Goal: Transaction & Acquisition: Purchase product/service

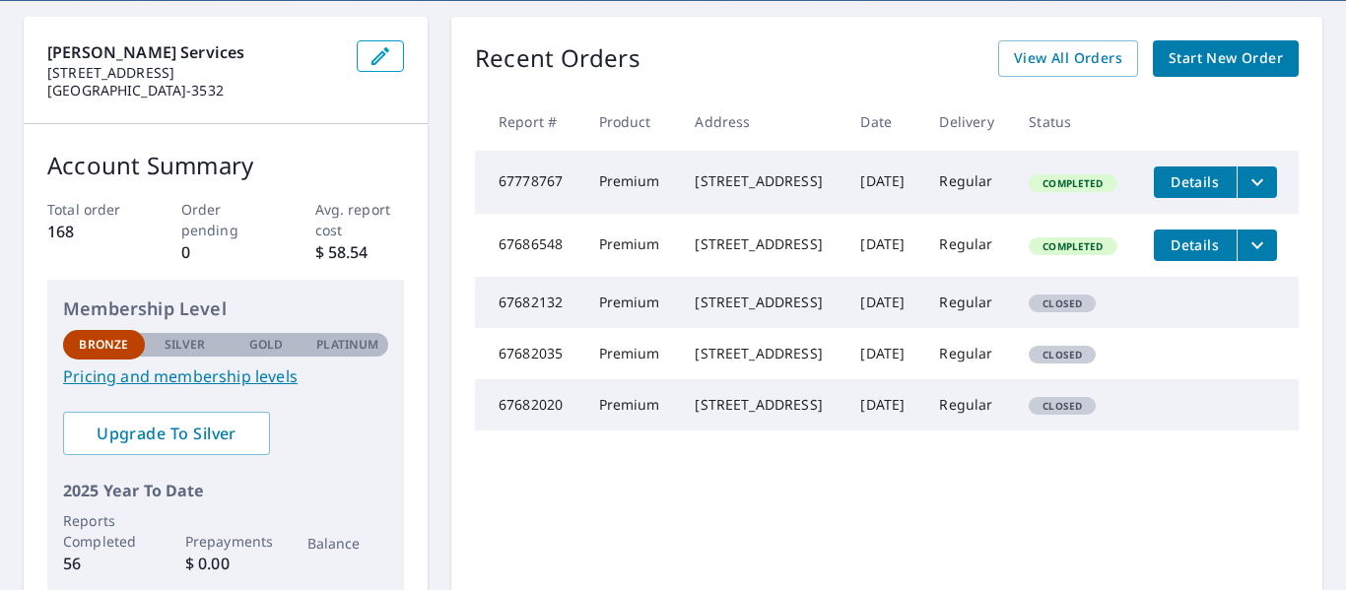
scroll to position [172, 0]
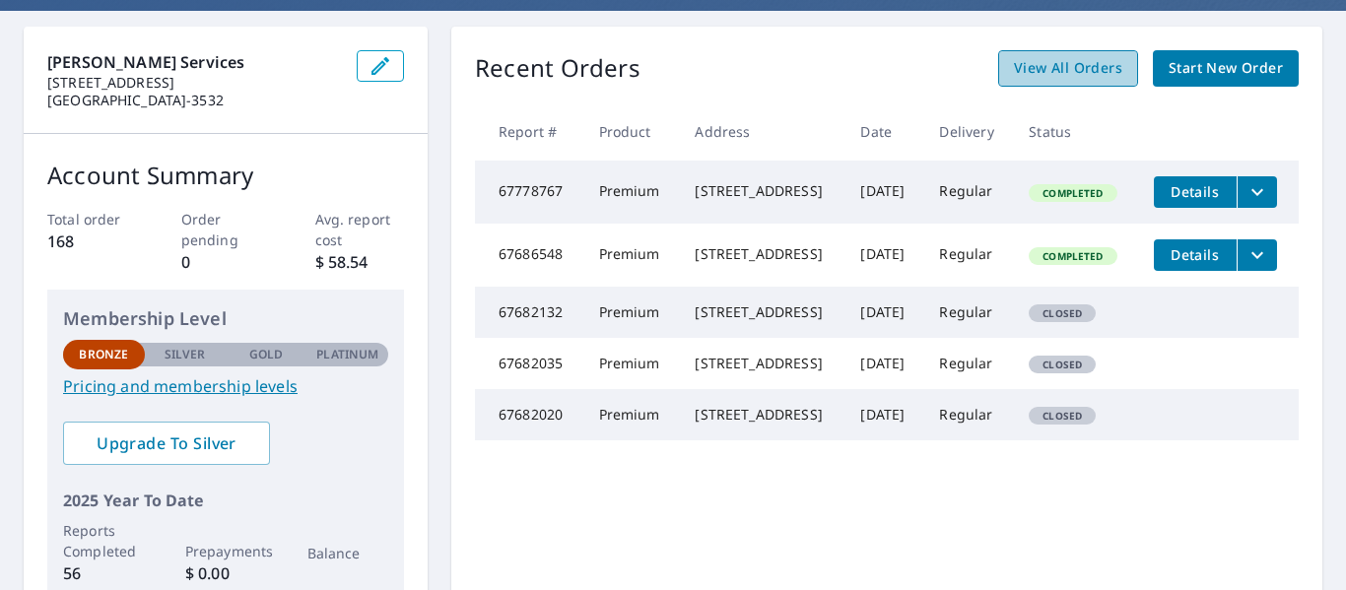
click at [1056, 67] on span "View All Orders" at bounding box center [1068, 68] width 108 height 25
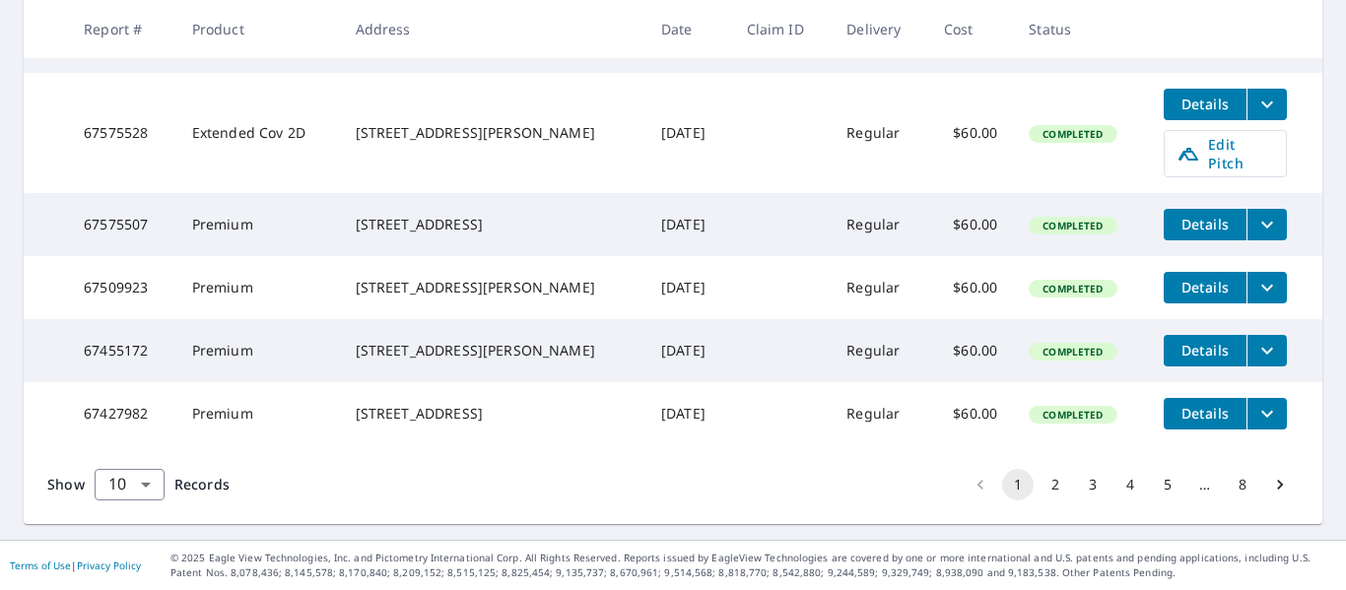
scroll to position [736, 0]
click at [1040, 482] on button "2" at bounding box center [1056, 485] width 32 height 32
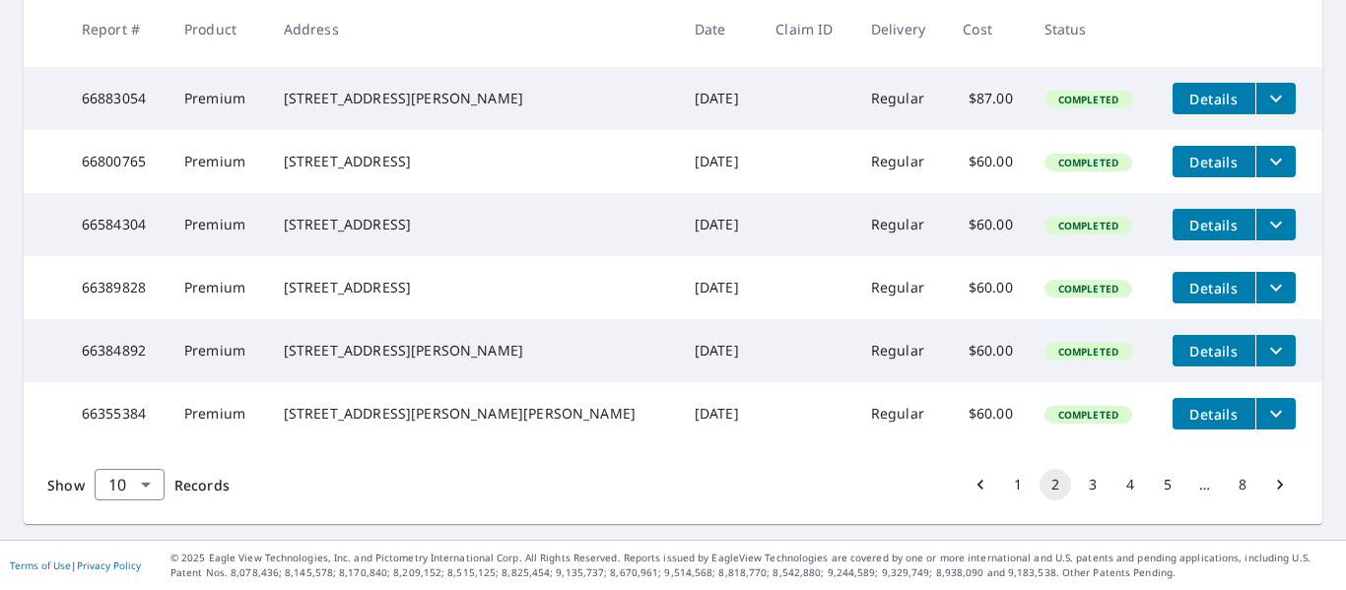
scroll to position [701, 0]
click at [1077, 485] on button "3" at bounding box center [1093, 485] width 32 height 32
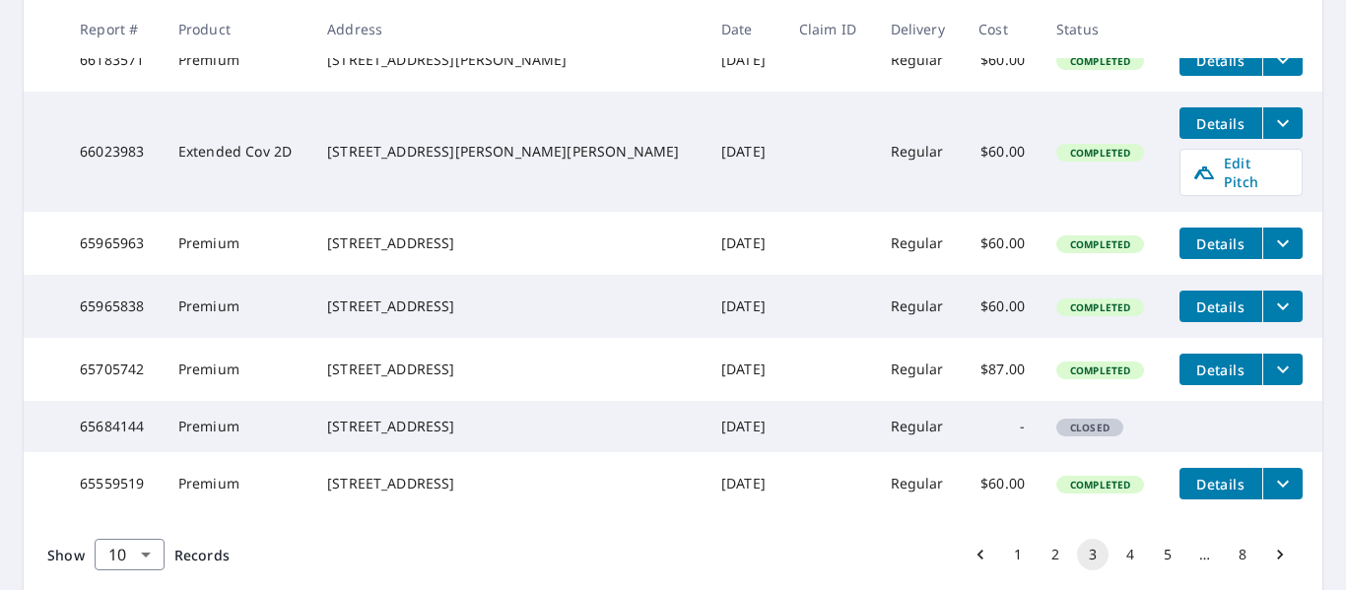
scroll to position [690, 0]
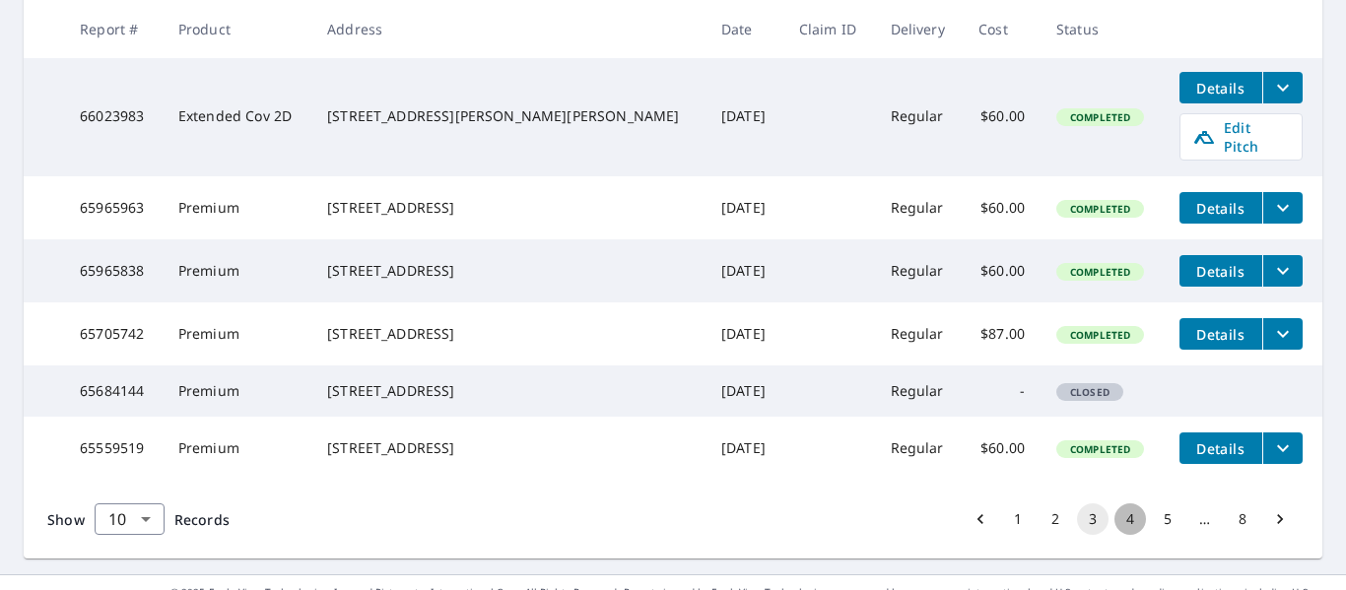
click at [1118, 535] on button "4" at bounding box center [1131, 520] width 32 height 32
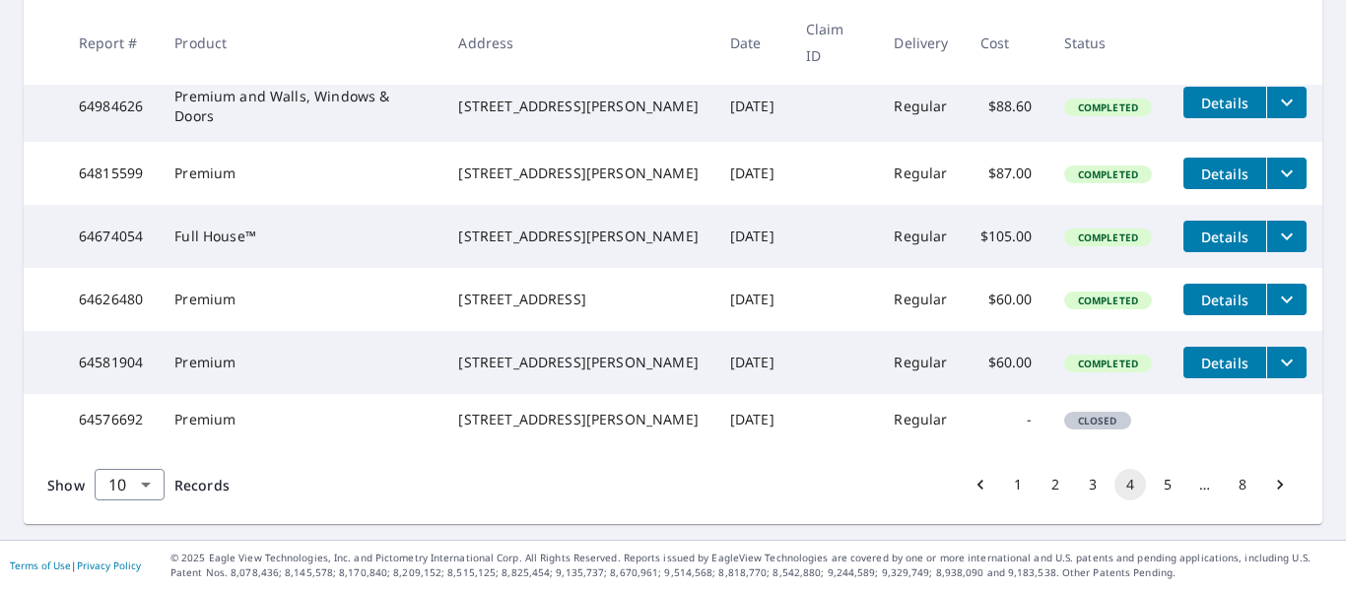
scroll to position [701, 0]
click at [1152, 489] on button "5" at bounding box center [1168, 485] width 32 height 32
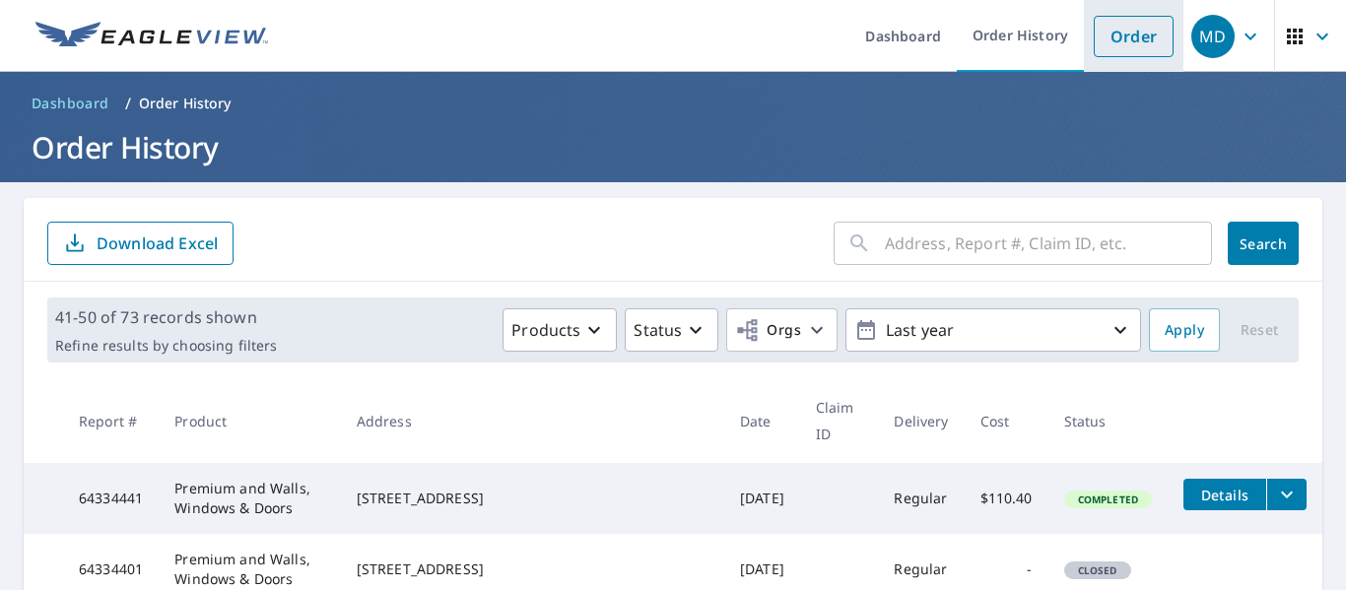
click at [1111, 35] on link "Order" at bounding box center [1134, 36] width 80 height 41
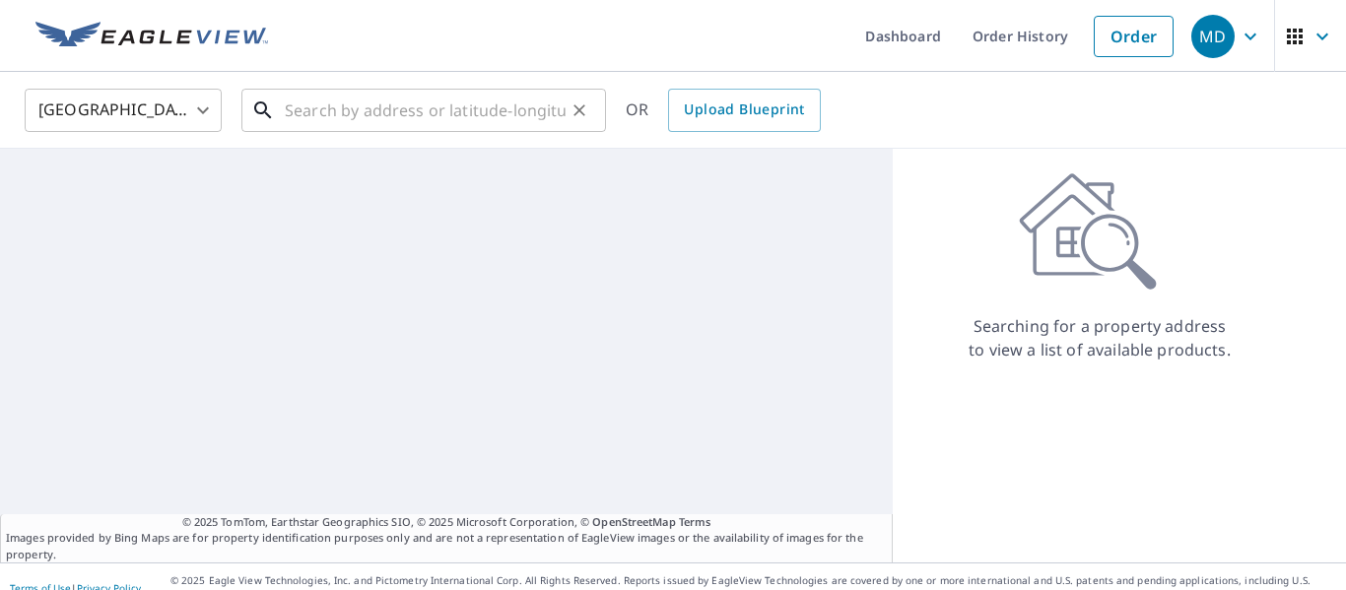
click at [400, 117] on input "text" at bounding box center [425, 110] width 281 height 55
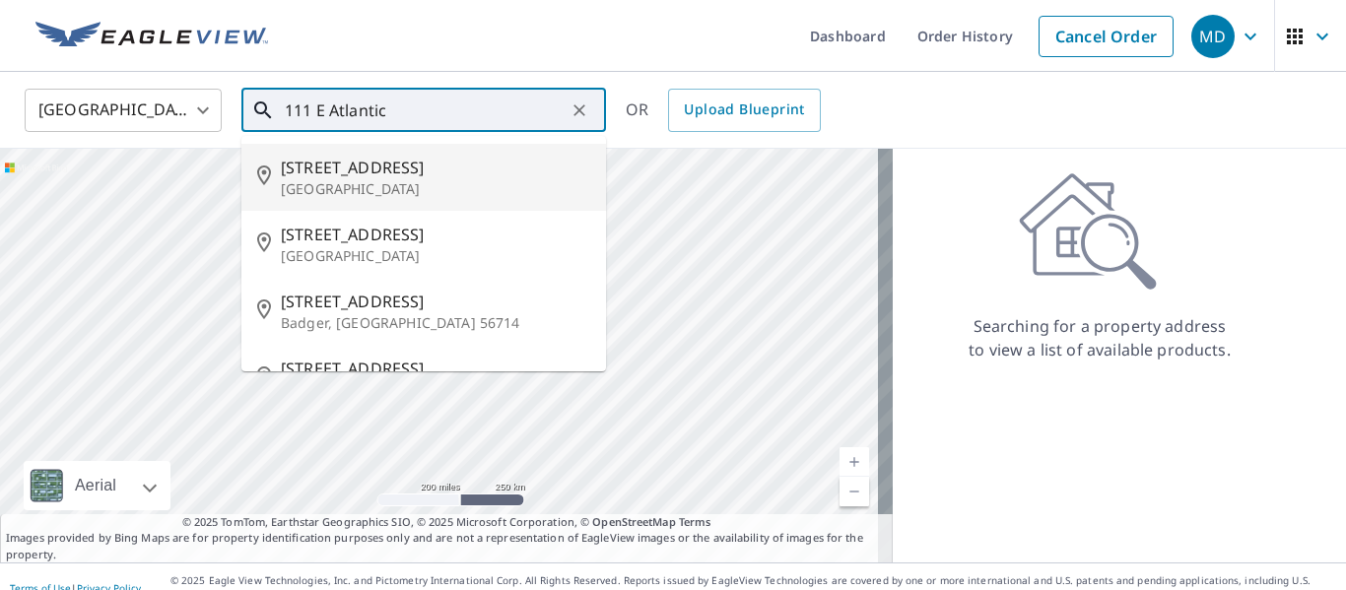
click at [389, 184] on p "[GEOGRAPHIC_DATA]" at bounding box center [436, 189] width 310 height 20
type input "[STREET_ADDRESS]"
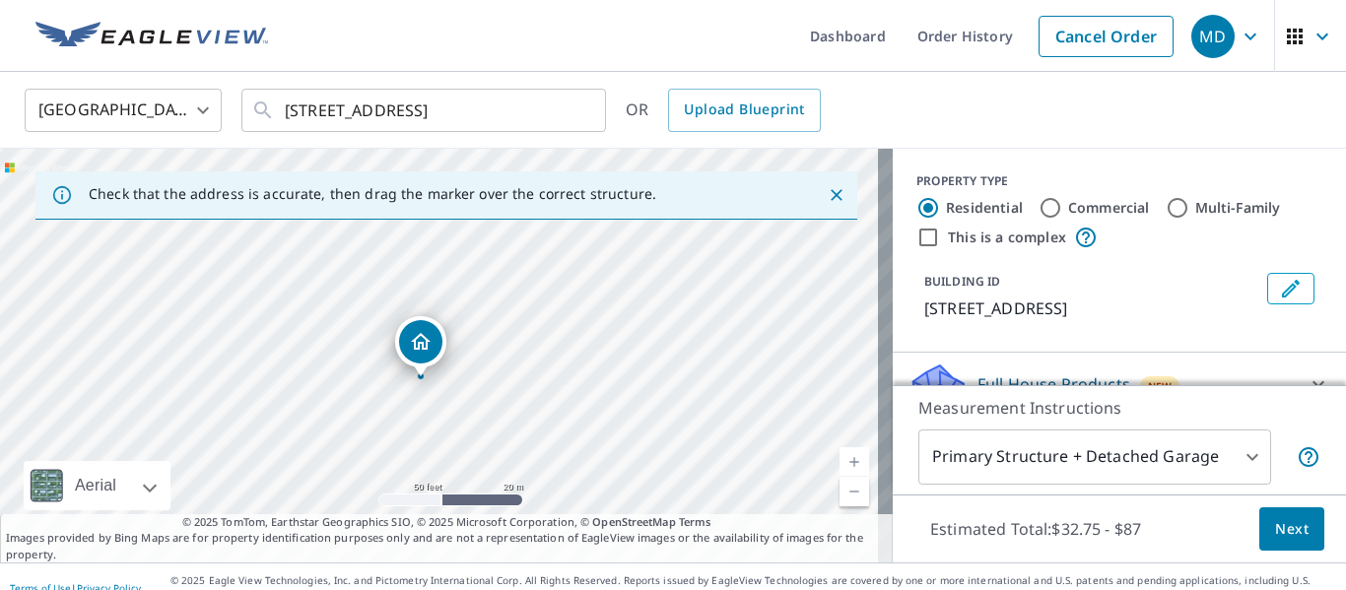
drag, startPoint x: 467, startPoint y: 278, endPoint x: 482, endPoint y: 338, distance: 61.9
click at [482, 338] on div "[STREET_ADDRESS]" at bounding box center [446, 356] width 893 height 414
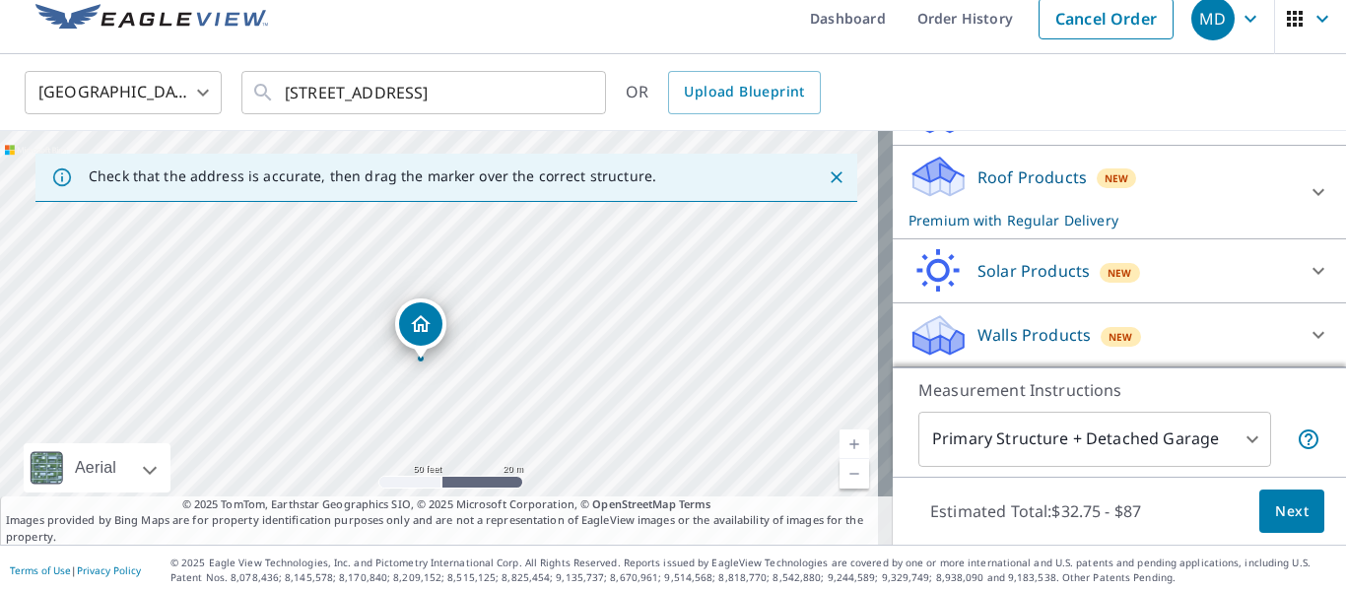
scroll to position [23, 0]
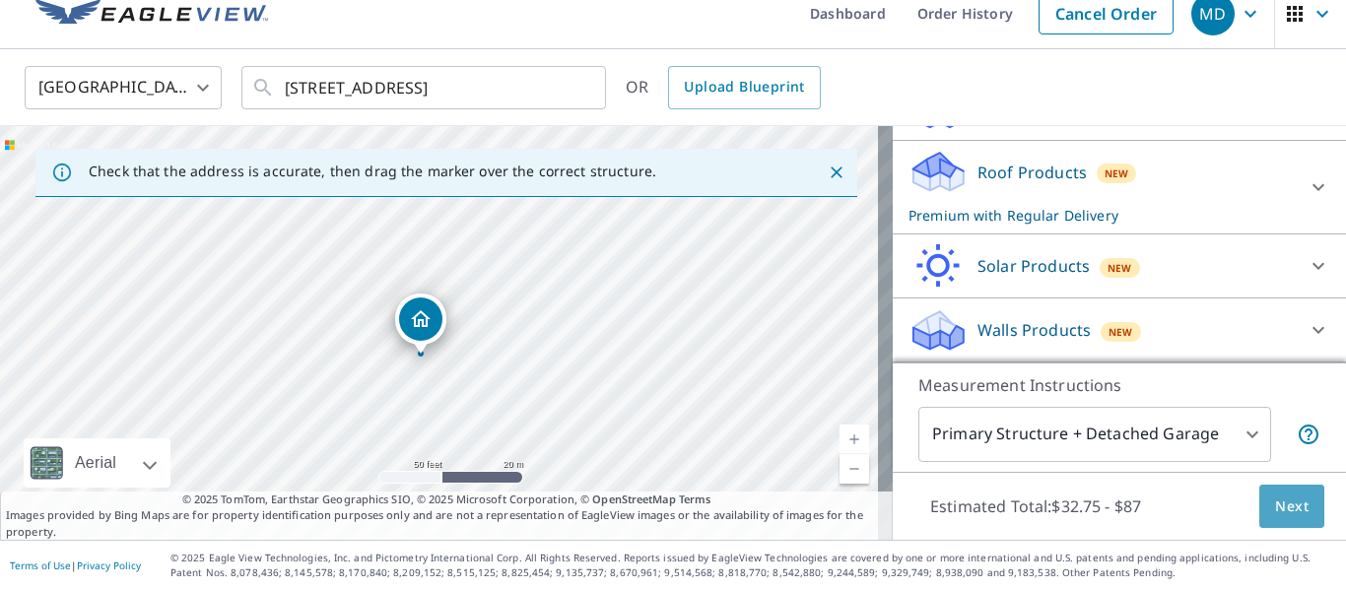
click at [1280, 512] on span "Next" at bounding box center [1293, 507] width 34 height 25
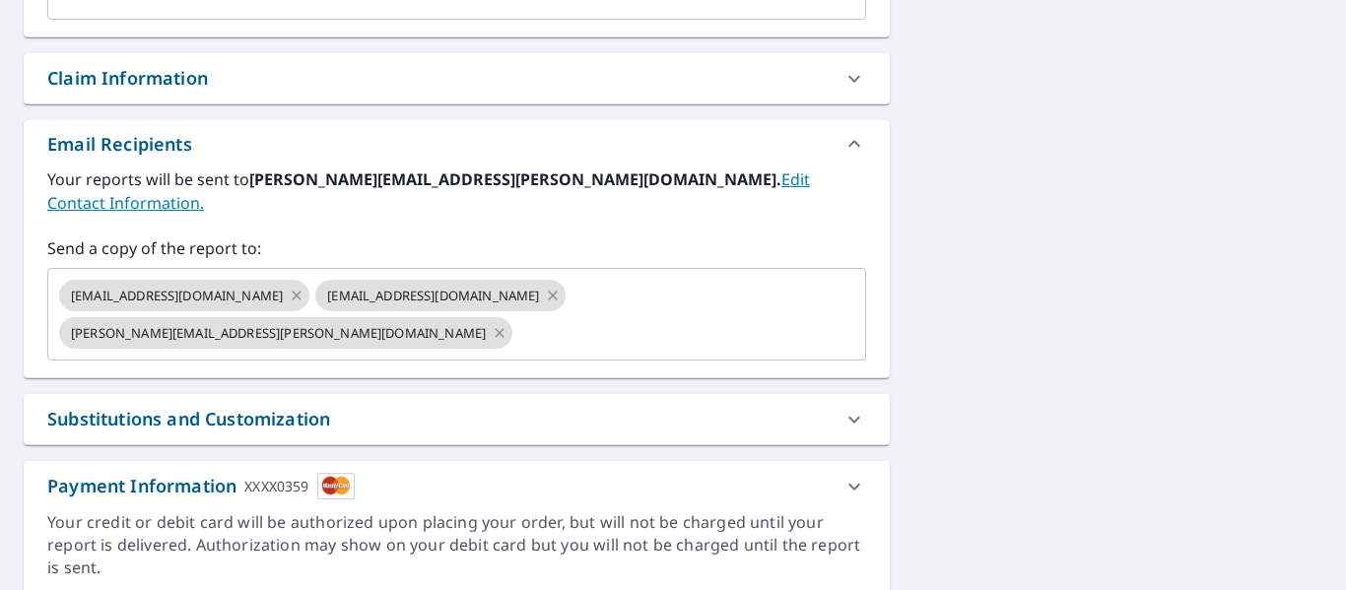
scroll to position [673, 0]
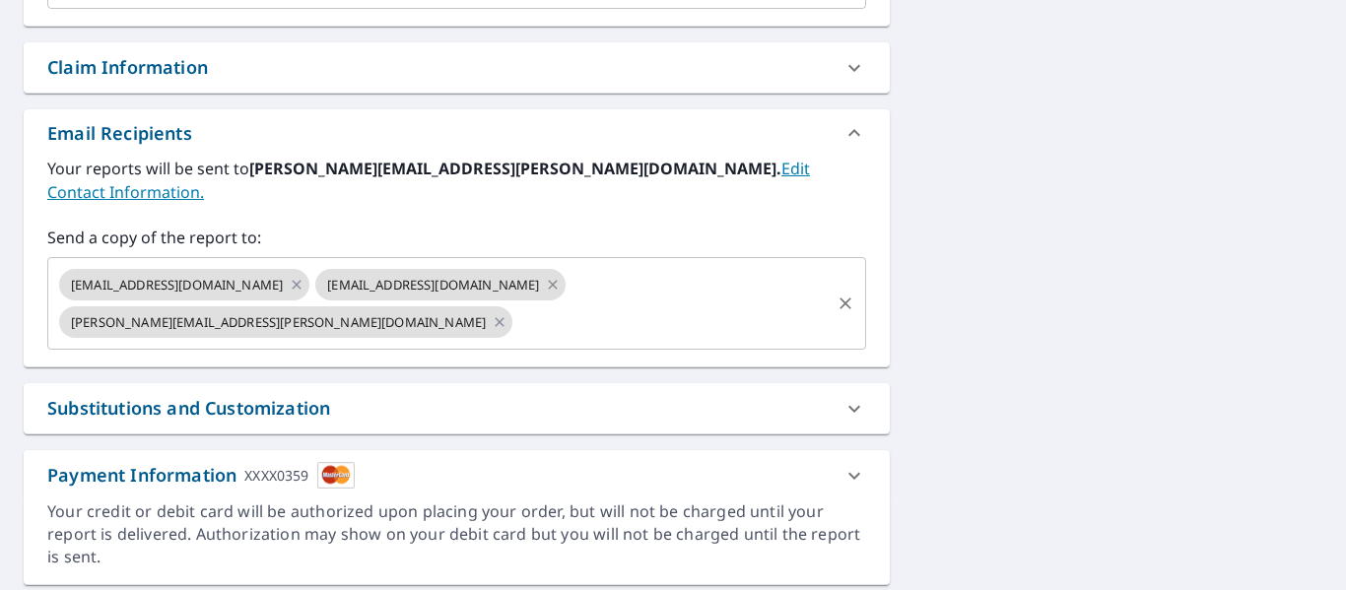
click at [545, 274] on icon at bounding box center [553, 285] width 16 height 22
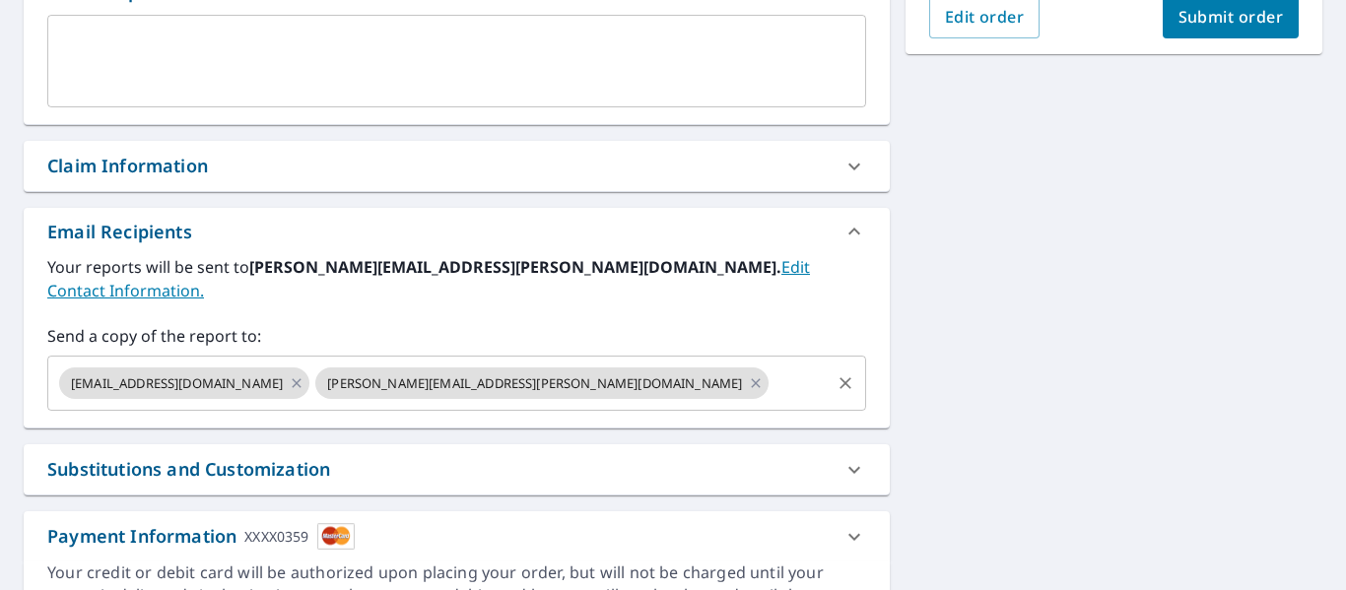
scroll to position [378, 0]
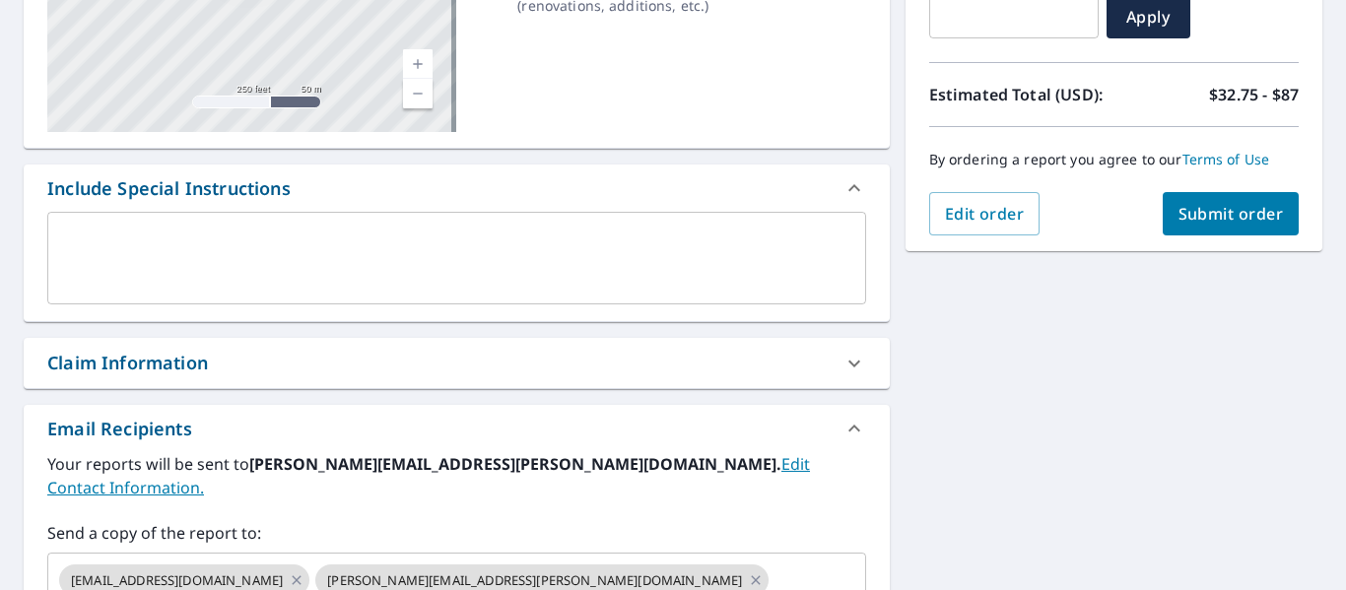
click at [1203, 223] on span "Submit order" at bounding box center [1231, 214] width 105 height 22
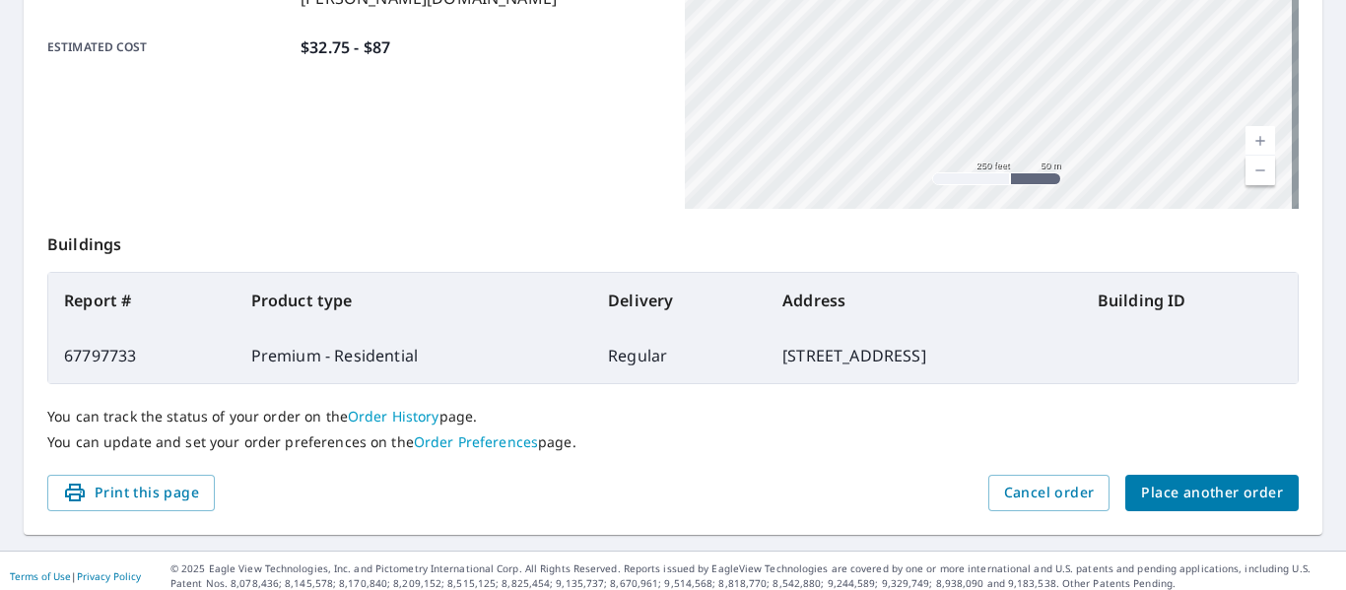
scroll to position [570, 0]
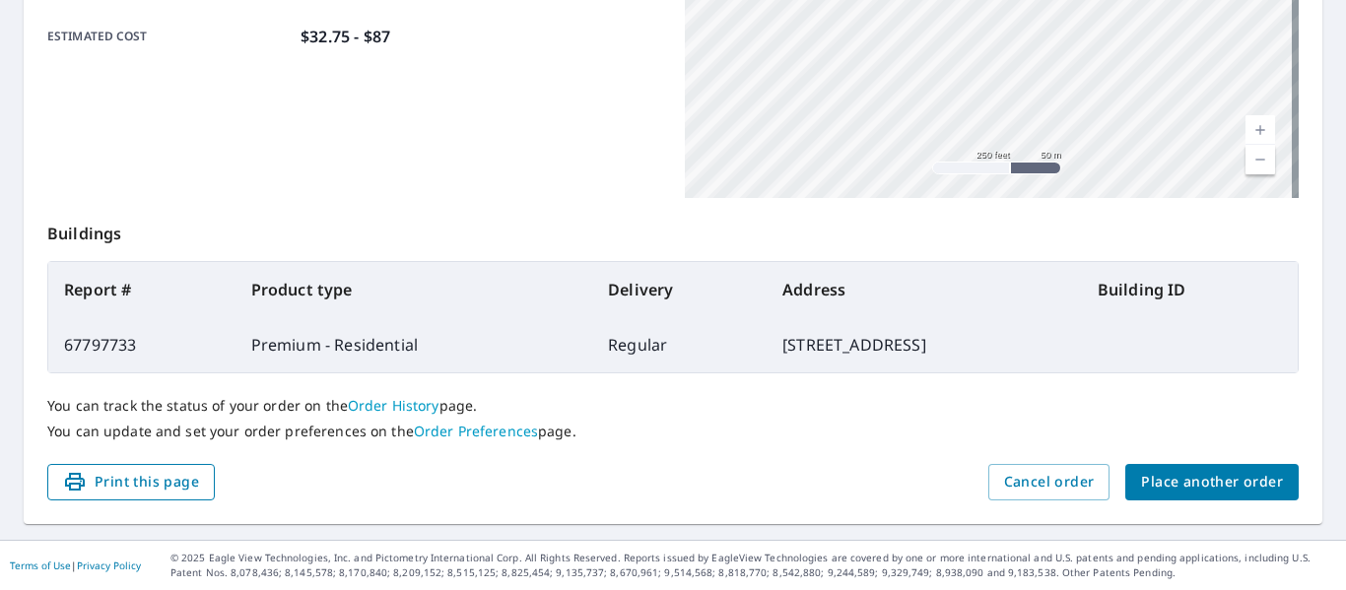
click at [134, 486] on span "Print this page" at bounding box center [131, 482] width 136 height 25
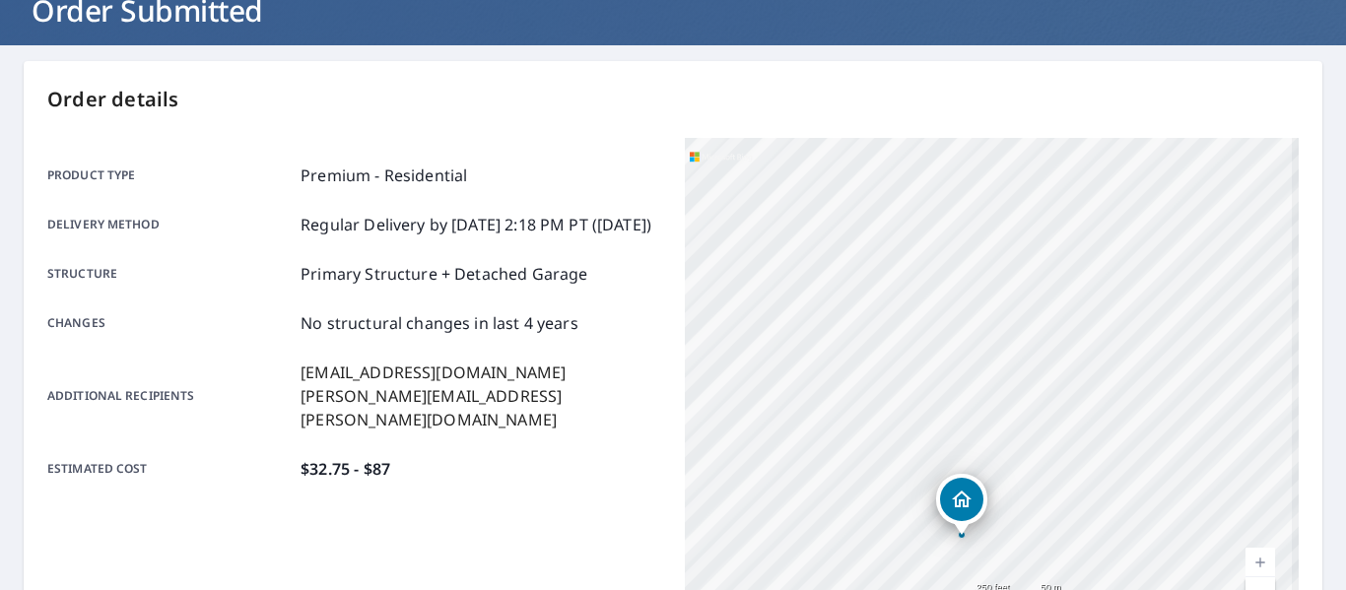
scroll to position [0, 0]
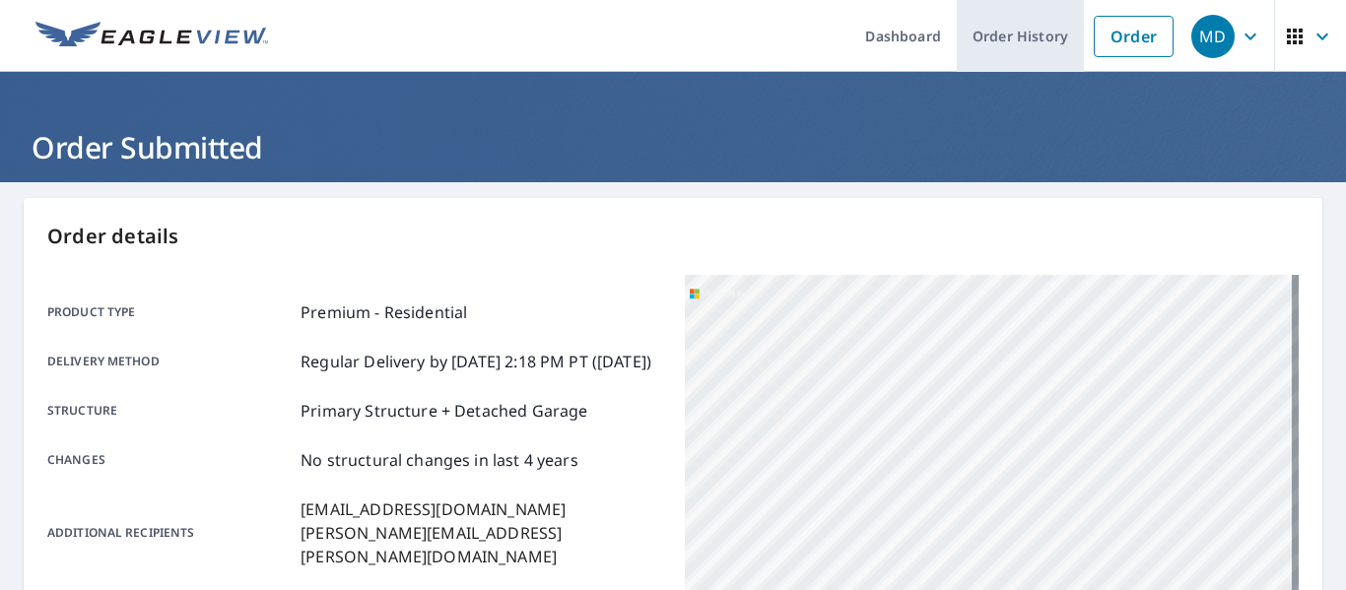
click at [1014, 43] on link "Order History" at bounding box center [1020, 36] width 127 height 72
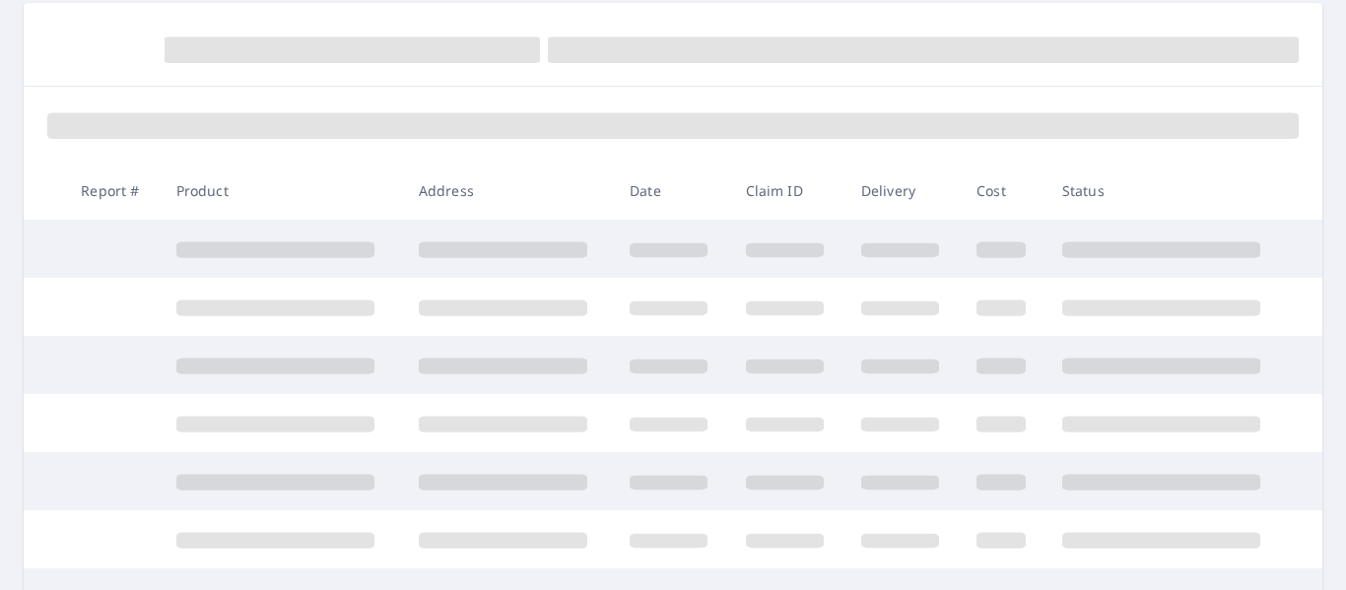
scroll to position [197, 0]
